Goal: Complete application form

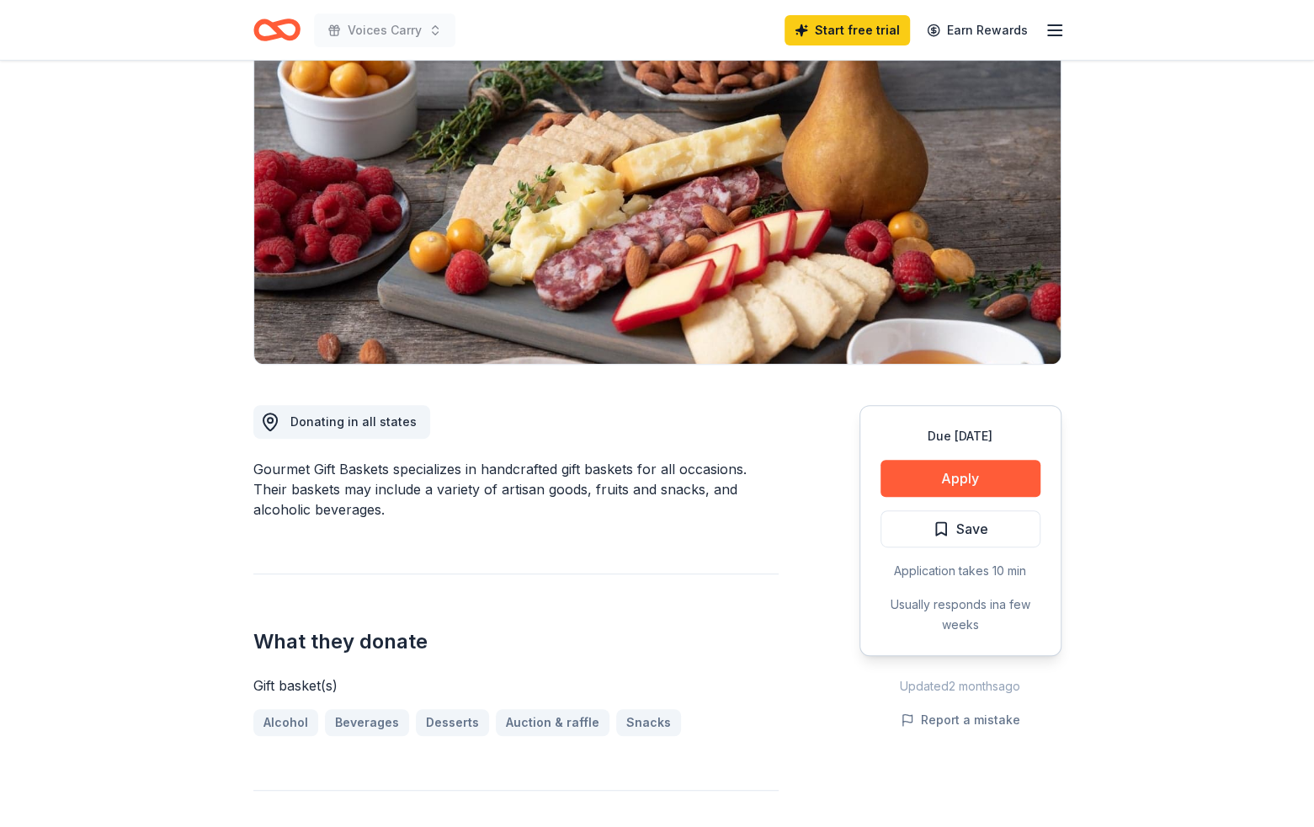
scroll to position [168, 0]
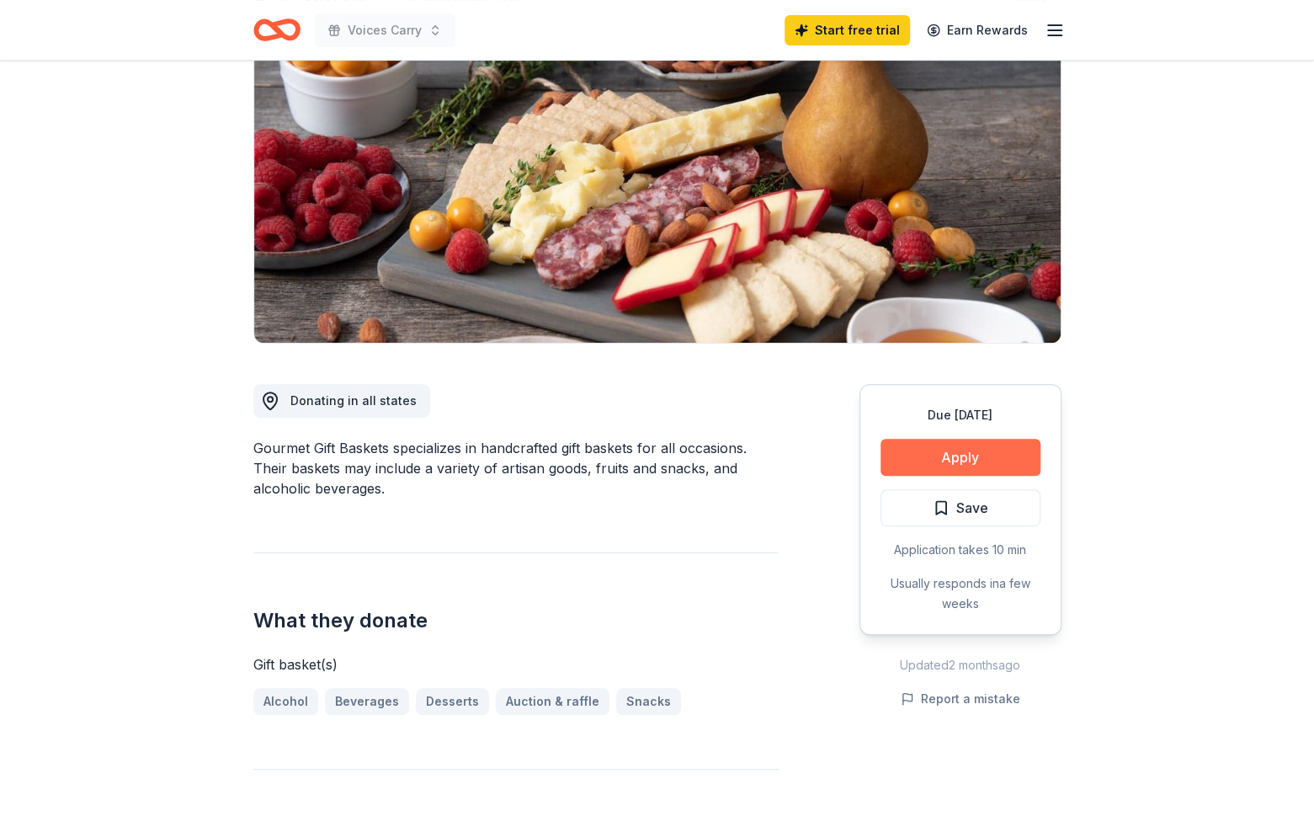
click at [994, 450] on button "Apply" at bounding box center [961, 457] width 160 height 37
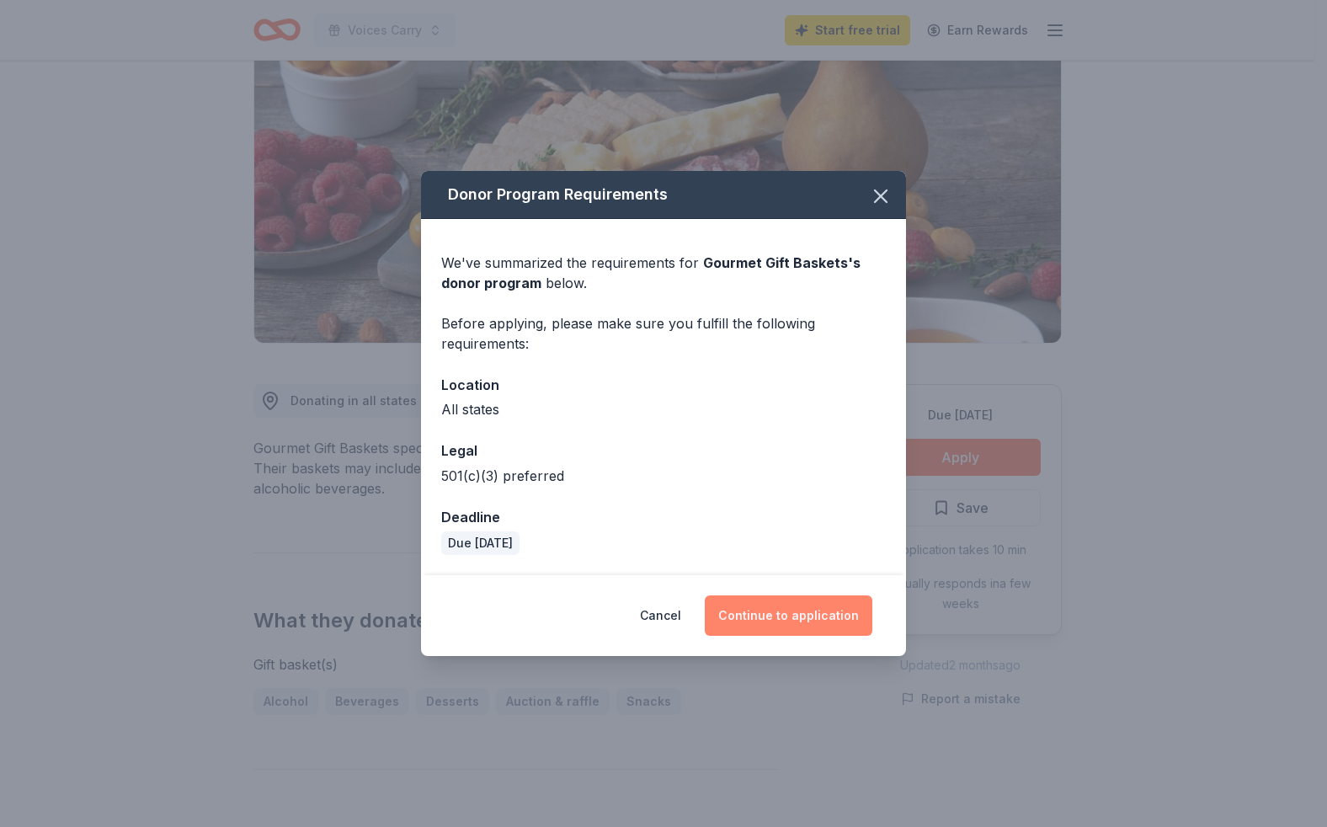
click at [783, 619] on button "Continue to application" at bounding box center [789, 615] width 168 height 40
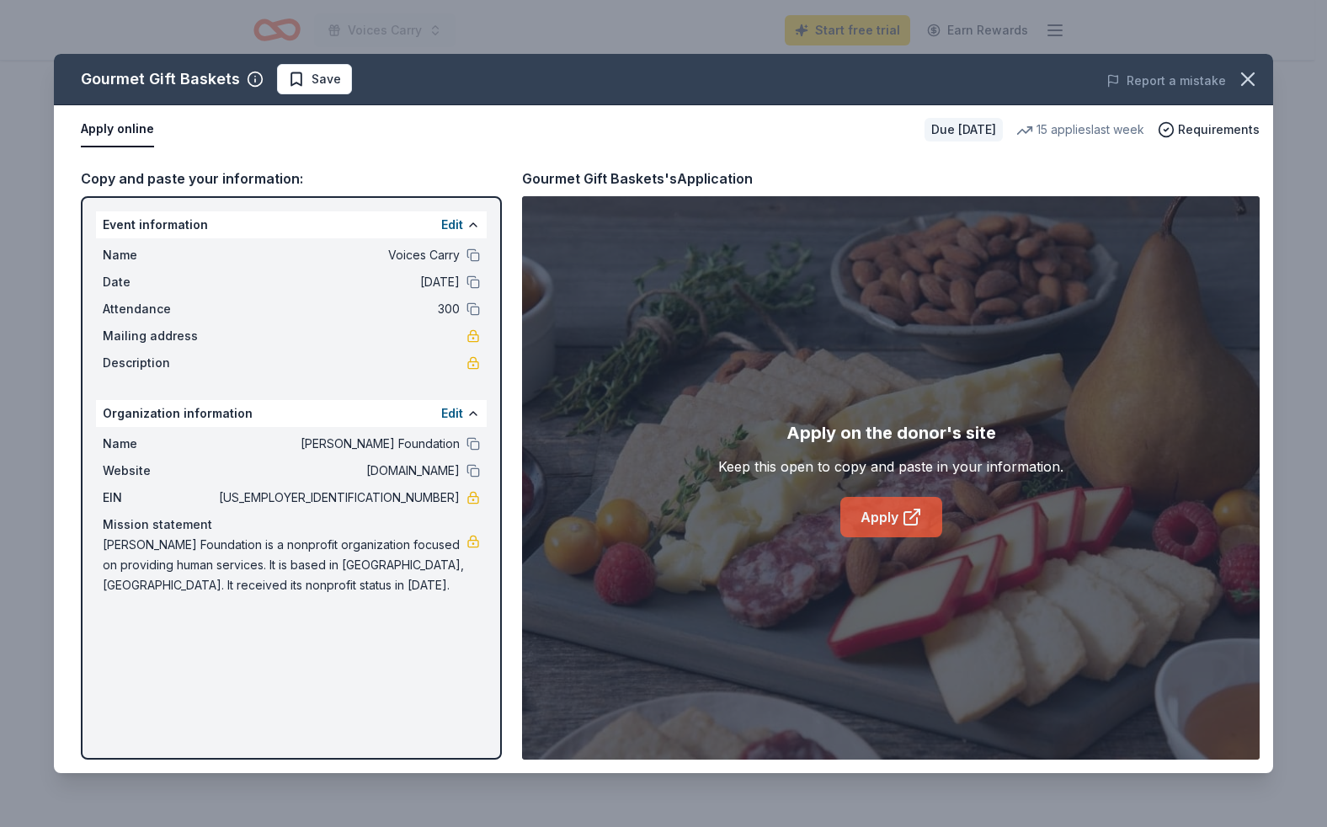
click at [914, 514] on icon at bounding box center [914, 513] width 9 height 9
drag, startPoint x: 461, startPoint y: 498, endPoint x: 411, endPoint y: 500, distance: 50.6
click at [411, 500] on div "EIN [US_EMPLOYER_IDENTIFICATION_NUMBER]" at bounding box center [291, 497] width 377 height 20
drag, startPoint x: 389, startPoint y: 496, endPoint x: 416, endPoint y: 494, distance: 27.0
click at [416, 494] on span "[US_EMPLOYER_IDENTIFICATION_NUMBER]" at bounding box center [338, 497] width 244 height 20
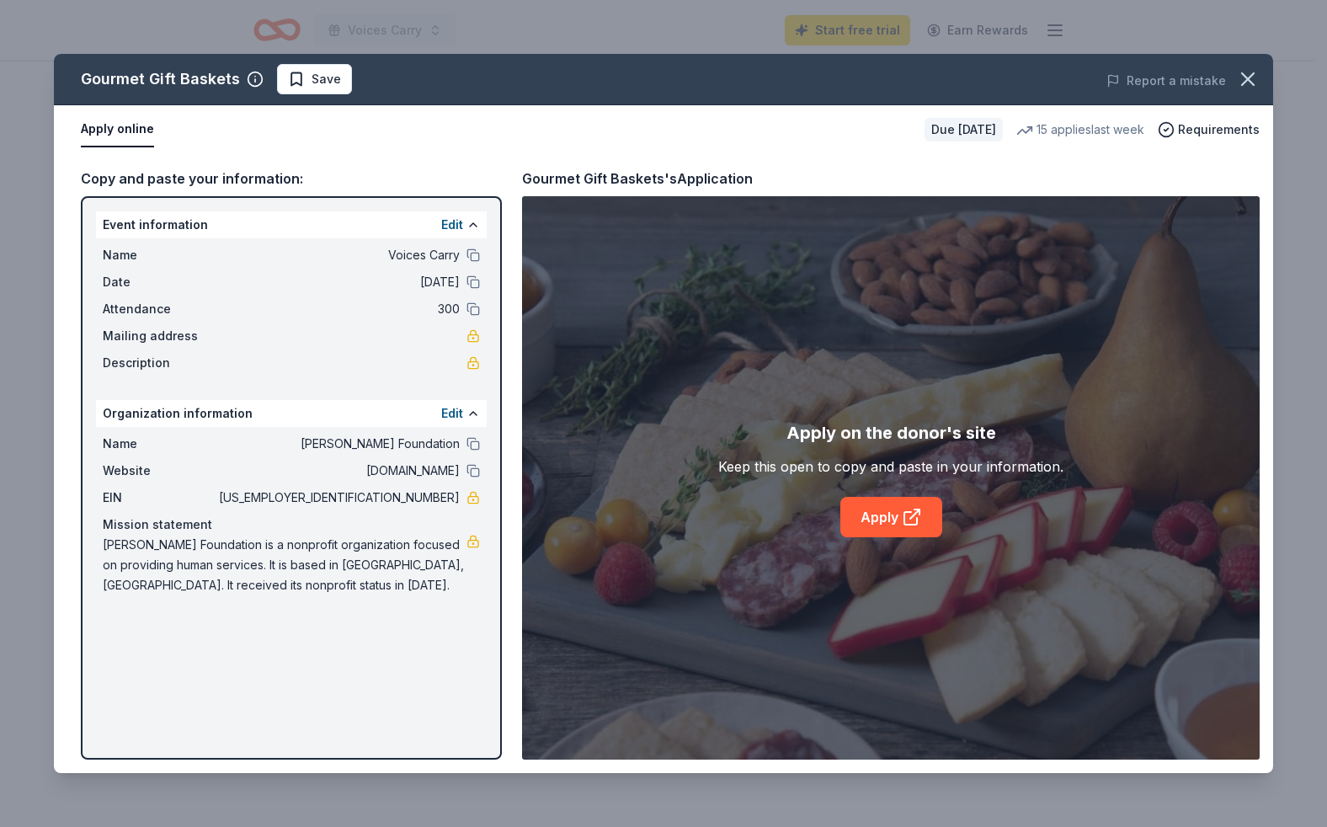
click at [441, 496] on span "[US_EMPLOYER_IDENTIFICATION_NUMBER]" at bounding box center [338, 497] width 244 height 20
drag, startPoint x: 441, startPoint y: 496, endPoint x: 451, endPoint y: 494, distance: 10.2
click at [445, 495] on span "[US_EMPLOYER_IDENTIFICATION_NUMBER]" at bounding box center [338, 497] width 244 height 20
drag, startPoint x: 456, startPoint y: 494, endPoint x: 379, endPoint y: 498, distance: 77.5
click at [379, 498] on span "[US_EMPLOYER_IDENTIFICATION_NUMBER]" at bounding box center [338, 497] width 244 height 20
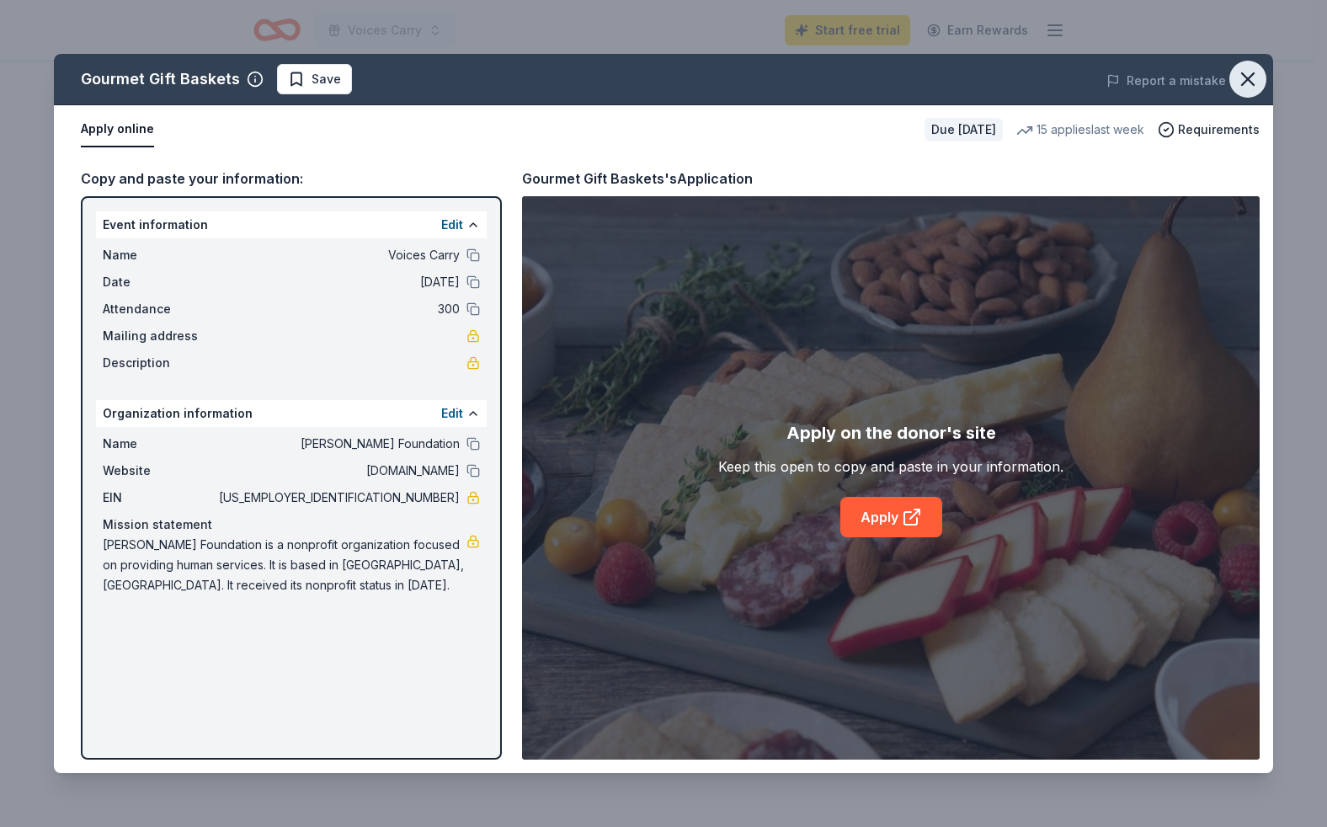
click at [1246, 75] on icon "button" at bounding box center [1248, 79] width 24 height 24
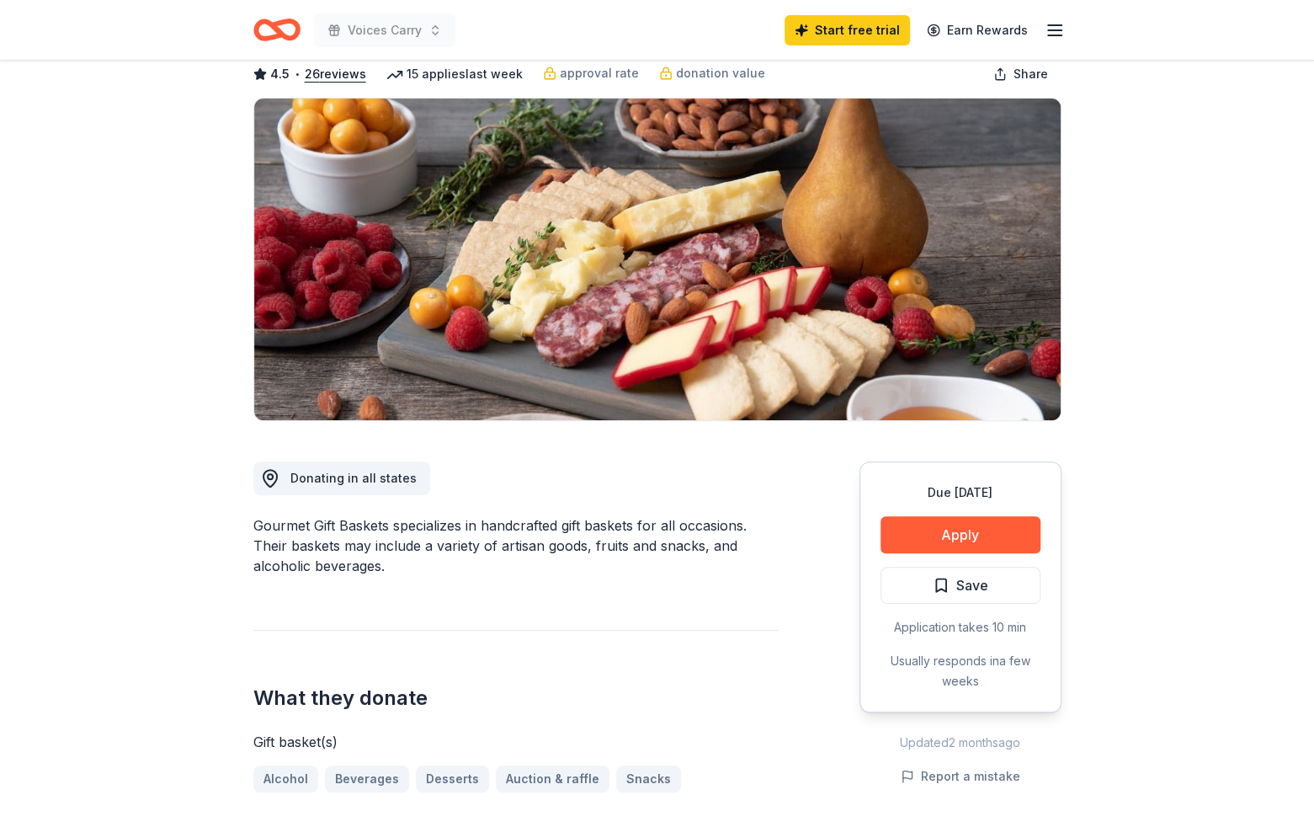
scroll to position [0, 0]
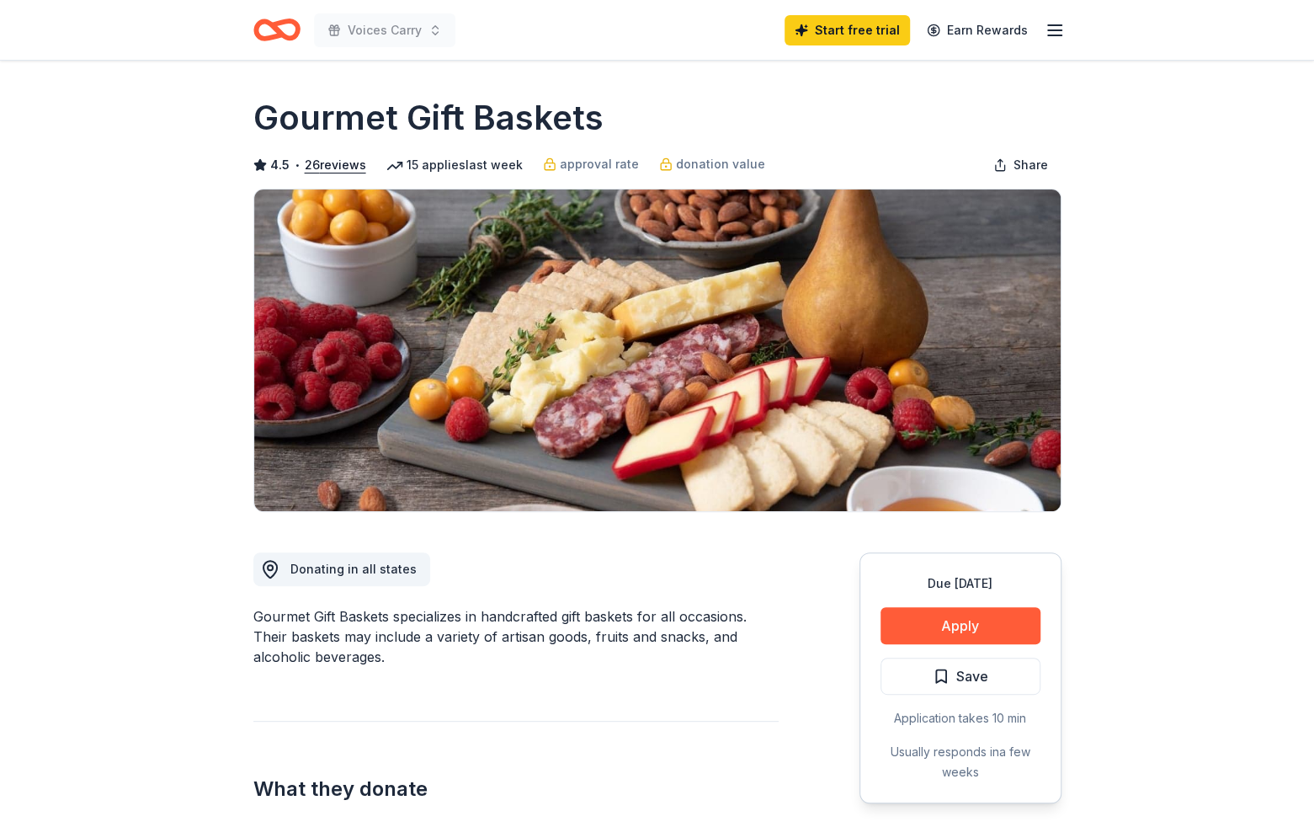
drag, startPoint x: 630, startPoint y: 120, endPoint x: 243, endPoint y: 125, distance: 386.5
drag, startPoint x: 242, startPoint y: 124, endPoint x: 585, endPoint y: 131, distance: 342.7
click at [592, 126] on h1 "Gourmet Gift Baskets" at bounding box center [428, 117] width 350 height 47
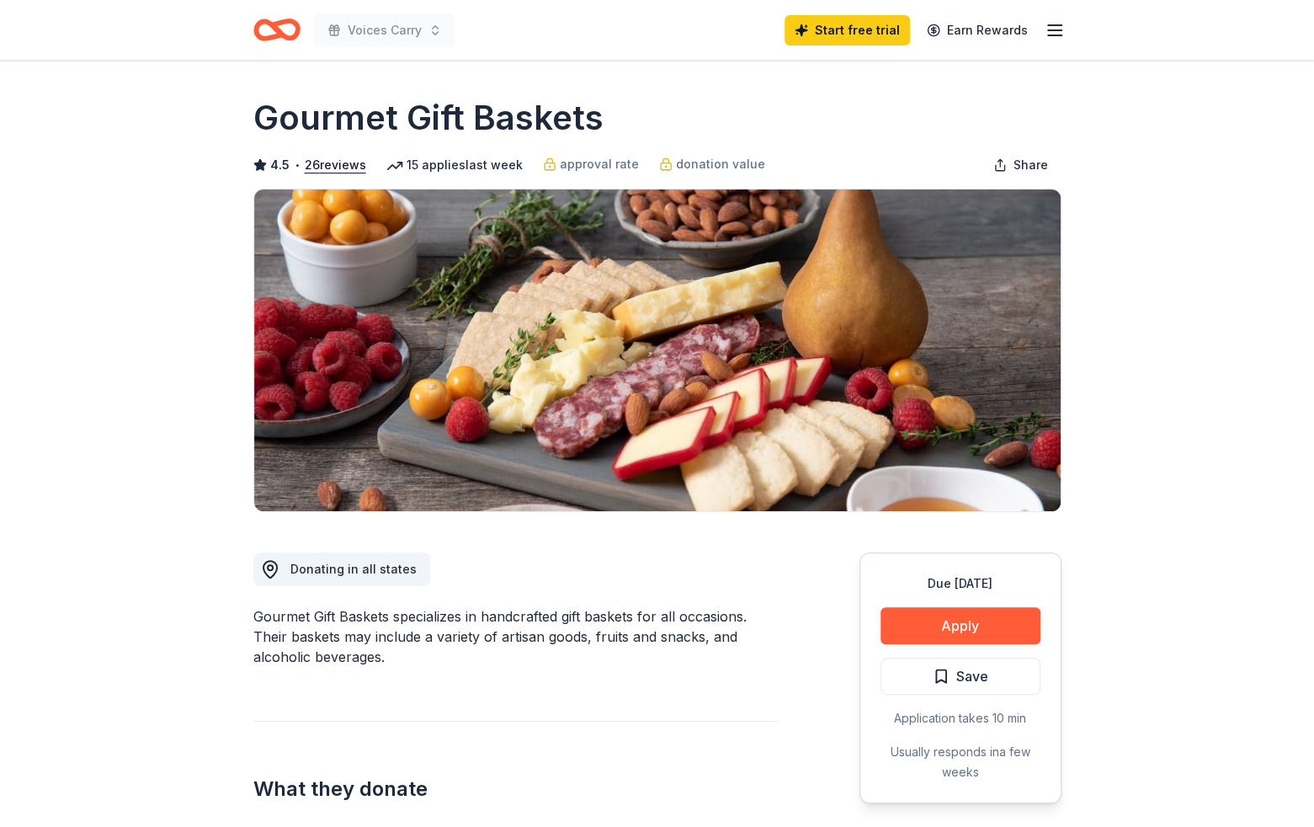
click at [594, 125] on h1 "Gourmet Gift Baskets" at bounding box center [428, 117] width 350 height 47
